Goal: Information Seeking & Learning: Learn about a topic

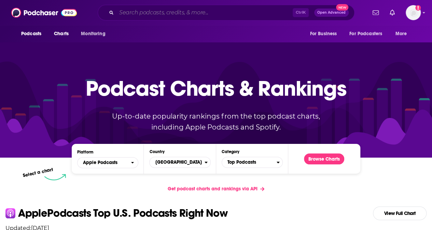
click at [196, 13] on input "Search podcasts, credits, & more..." at bounding box center [205, 12] width 176 height 11
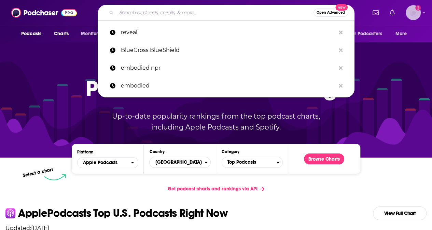
click at [421, 18] on img "Logged in as KharyBrown" at bounding box center [413, 12] width 15 height 15
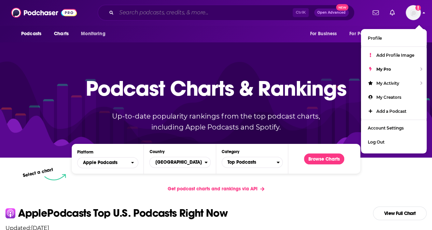
click at [221, 14] on input "Search podcasts, credits, & more..." at bounding box center [205, 12] width 176 height 11
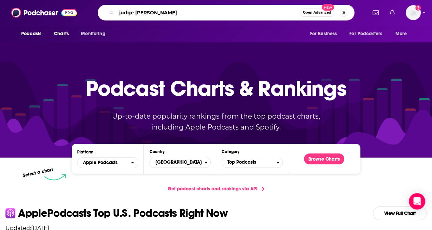
type input "judge [PERSON_NAME]"
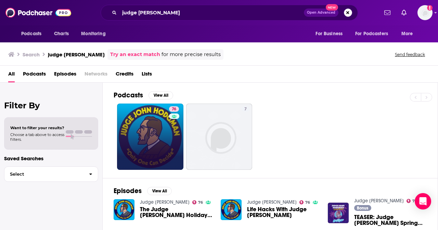
click at [141, 139] on link "76" at bounding box center [150, 137] width 66 height 66
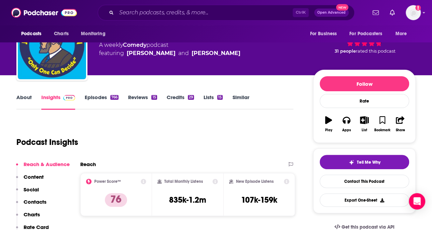
scroll to position [37, 0]
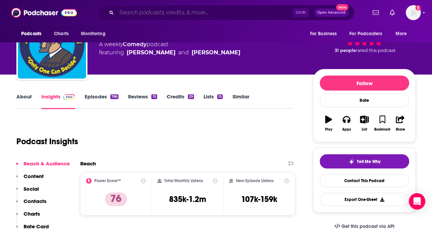
click at [198, 14] on input "Search podcasts, credits, & more..." at bounding box center [205, 12] width 176 height 11
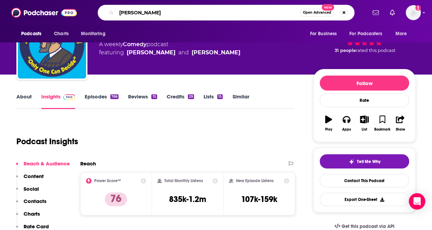
type input "[PERSON_NAME]"
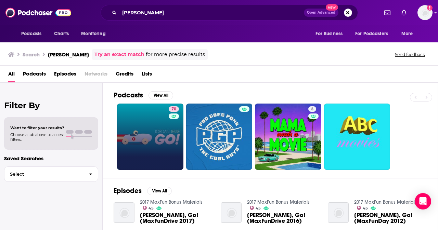
click at [144, 135] on link "70" at bounding box center [150, 137] width 66 height 66
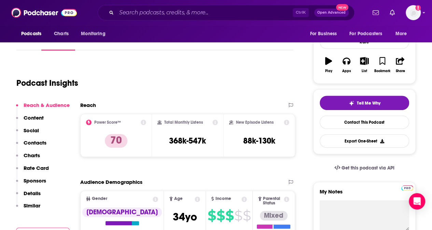
scroll to position [87, 0]
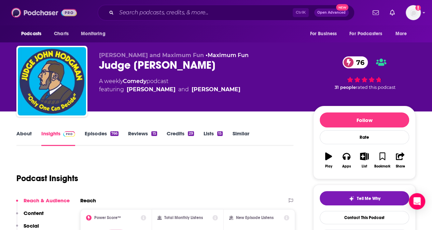
click at [35, 16] on img at bounding box center [44, 12] width 66 height 13
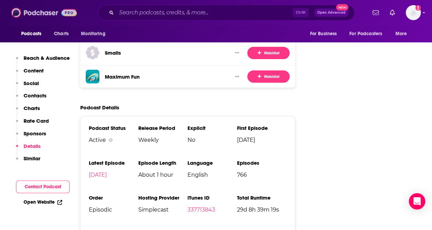
scroll to position [1279, 0]
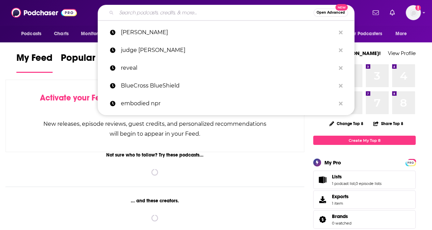
click at [172, 13] on input "Search podcasts, credits, & more..." at bounding box center [215, 12] width 197 height 11
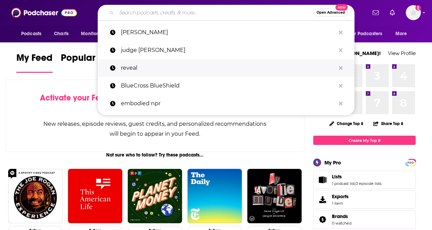
click at [126, 71] on p "reveal" at bounding box center [228, 68] width 215 height 18
type input "reveal"
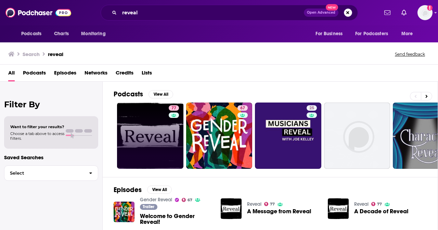
click at [147, 129] on link "77" at bounding box center [150, 136] width 66 height 66
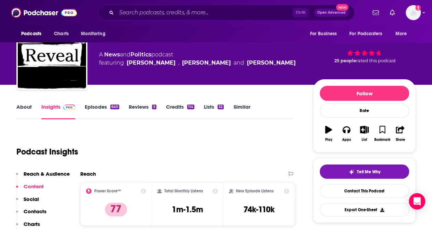
scroll to position [27, 0]
